Goal: Information Seeking & Learning: Learn about a topic

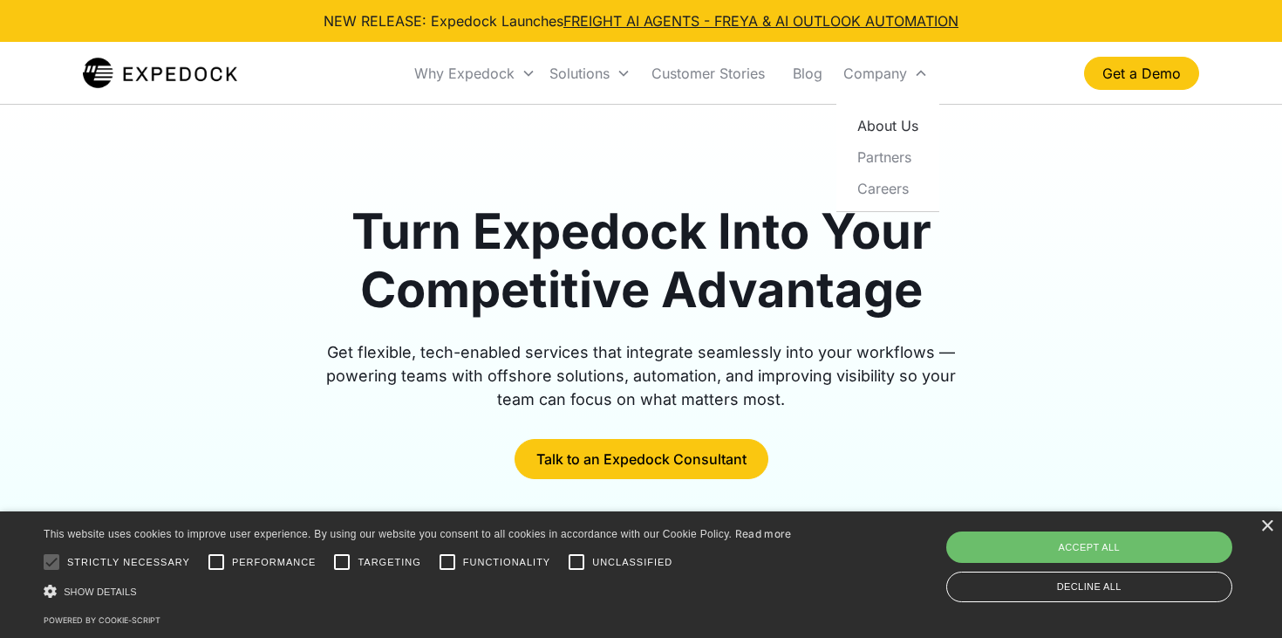
click at [893, 126] on link "About Us" at bounding box center [888, 125] width 89 height 31
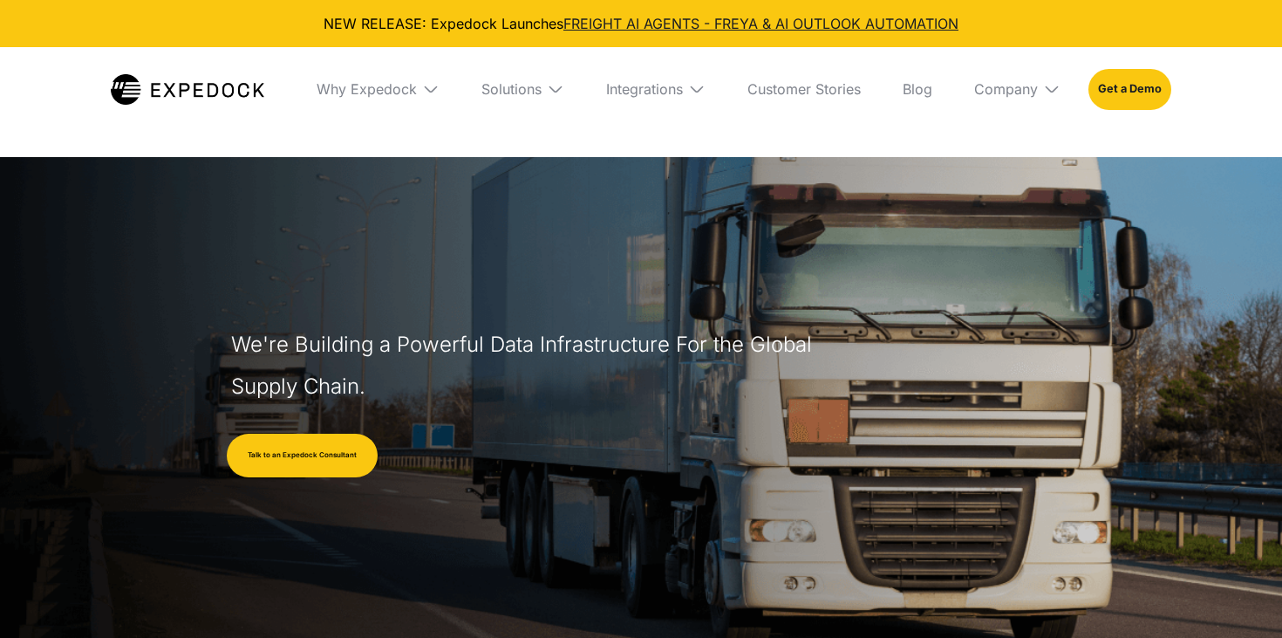
select select
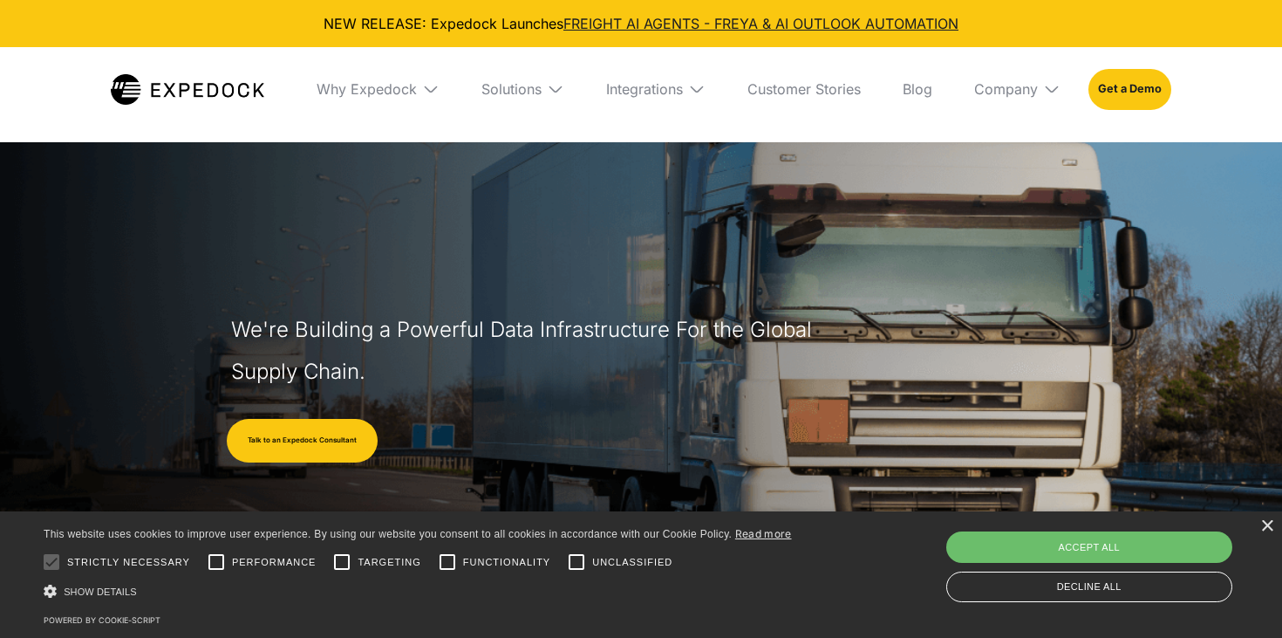
scroll to position [24, 0]
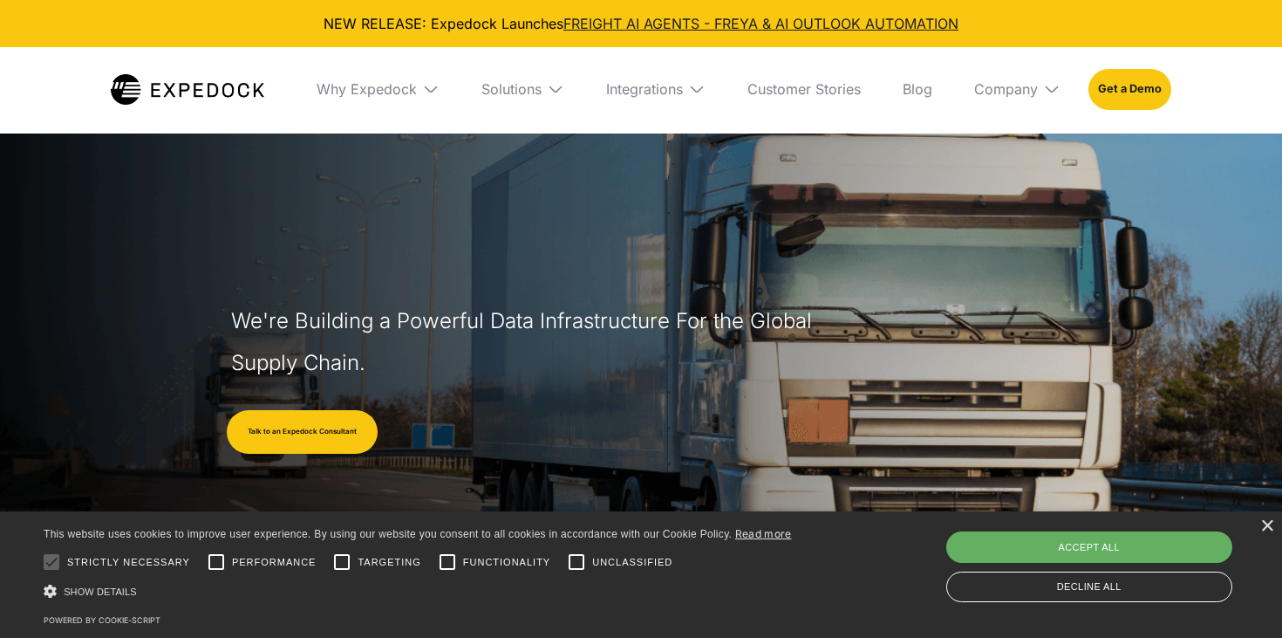
click at [1093, 543] on div "Accept all" at bounding box center [1090, 546] width 287 height 31
checkbox input "true"
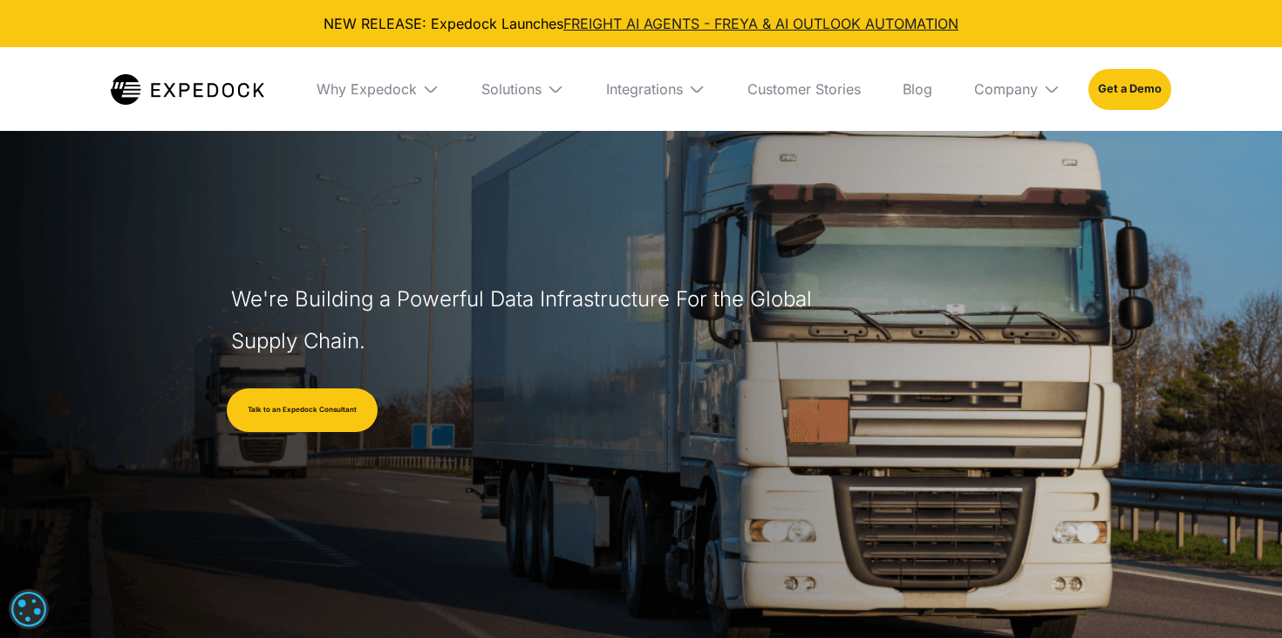
scroll to position [0, 0]
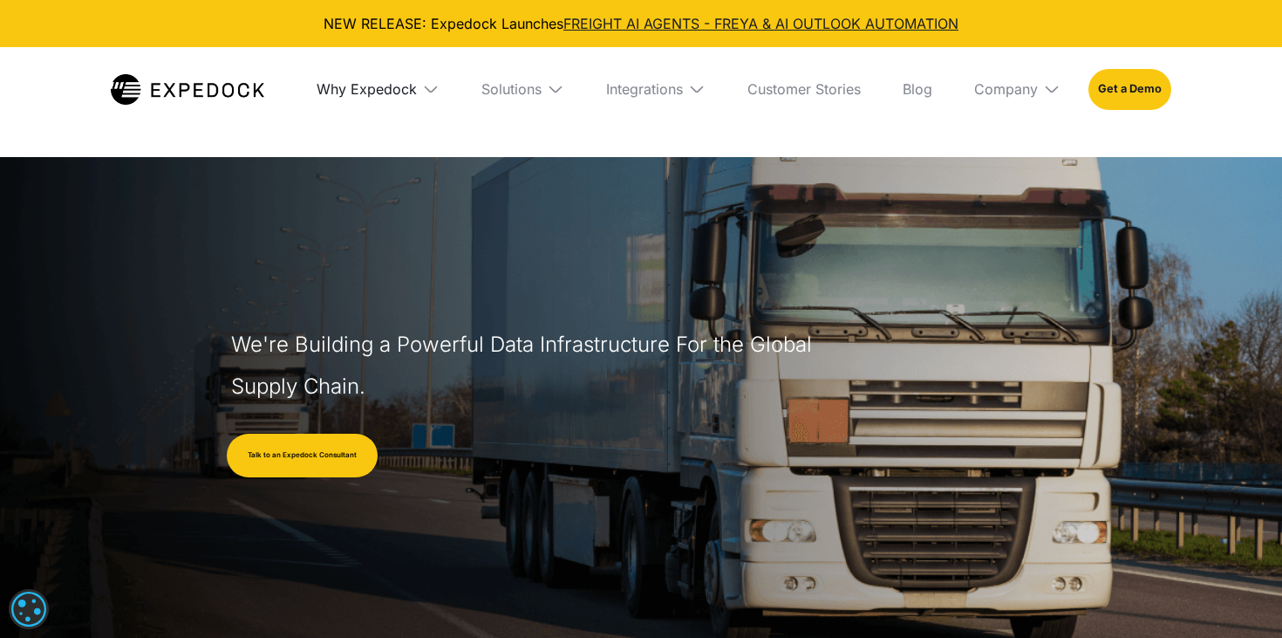
click at [383, 86] on div "Why Expedock" at bounding box center [367, 88] width 100 height 17
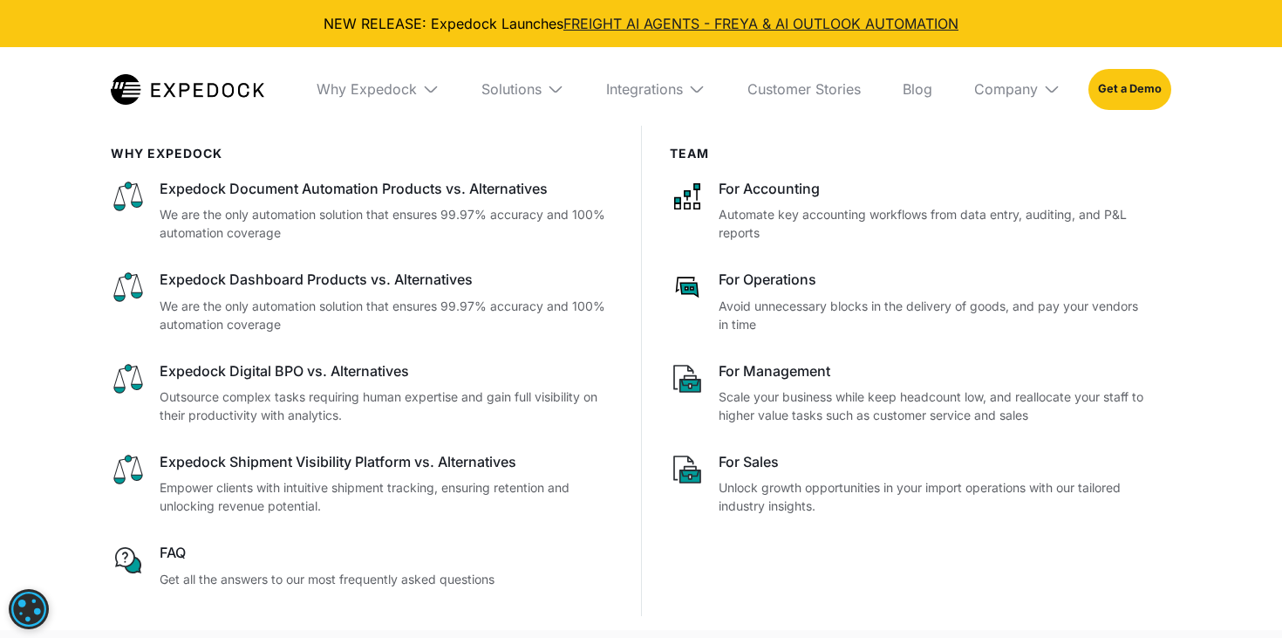
click at [383, 98] on div "Why Expedock" at bounding box center [378, 89] width 151 height 84
